Goal: Task Accomplishment & Management: Manage account settings

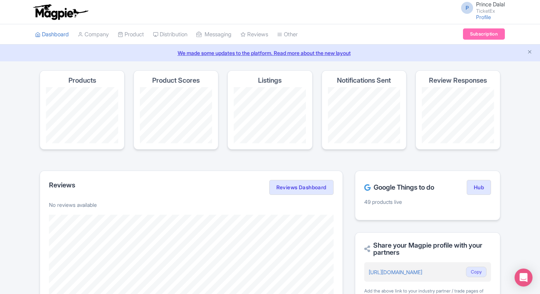
click at [374, 157] on section "Products Product Scores Listings Notifications Sent Review Responses" at bounding box center [270, 114] width 461 height 88
click at [157, 56] on link "My Products" at bounding box center [153, 54] width 71 height 12
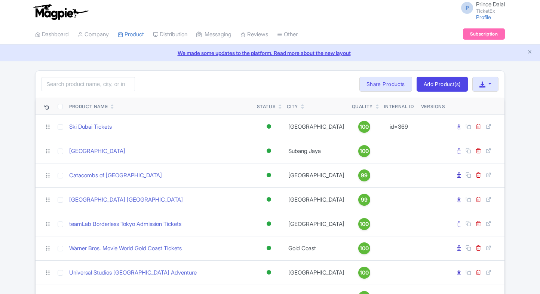
click at [96, 86] on input "search" at bounding box center [89, 84] width 94 height 14
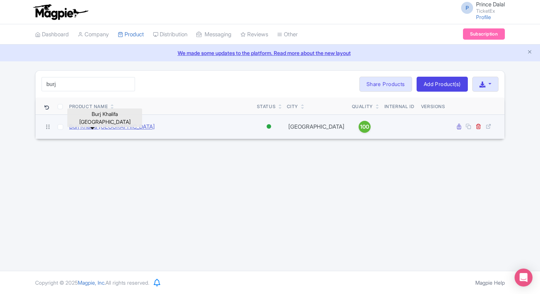
type input "burj"
click at [98, 126] on link "Burj Khalifa [GEOGRAPHIC_DATA]" at bounding box center [112, 127] width 86 height 9
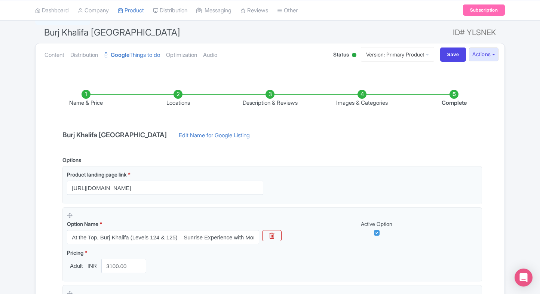
scroll to position [60, 0]
click at [0, 135] on html "P Prince Dalal TicketEx Profile Users Settings Sign out Dashboard Company Produ…" at bounding box center [270, 87] width 540 height 294
